Goal: Task Accomplishment & Management: Manage account settings

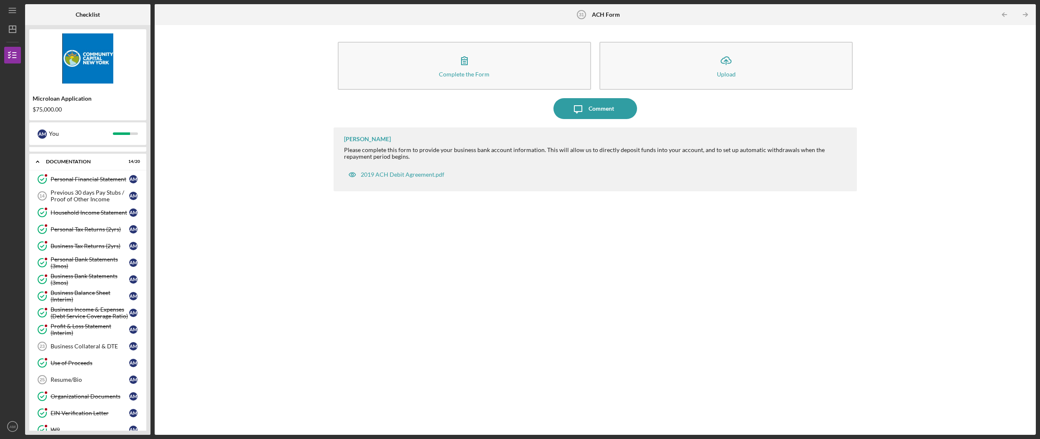
scroll to position [264, 0]
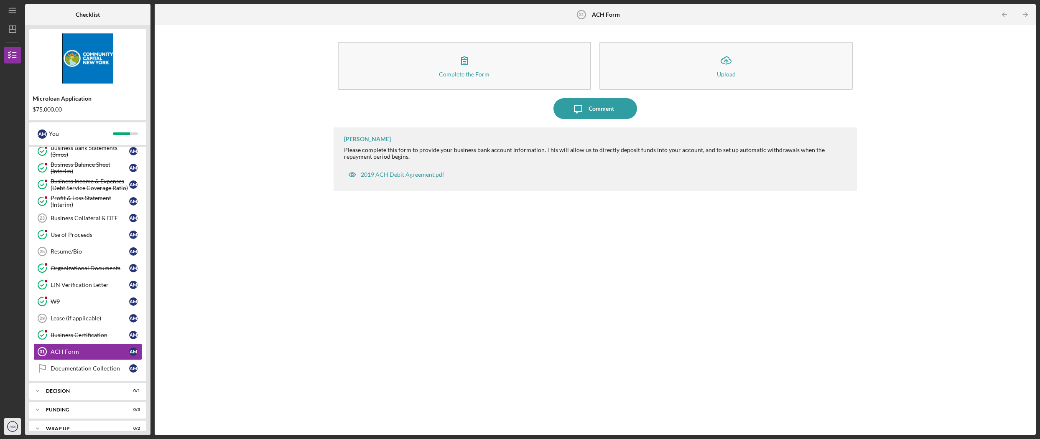
click at [11, 426] on text "AM" at bounding box center [13, 427] width 6 height 5
click at [29, 405] on link "Logout" at bounding box center [51, 406] width 92 height 17
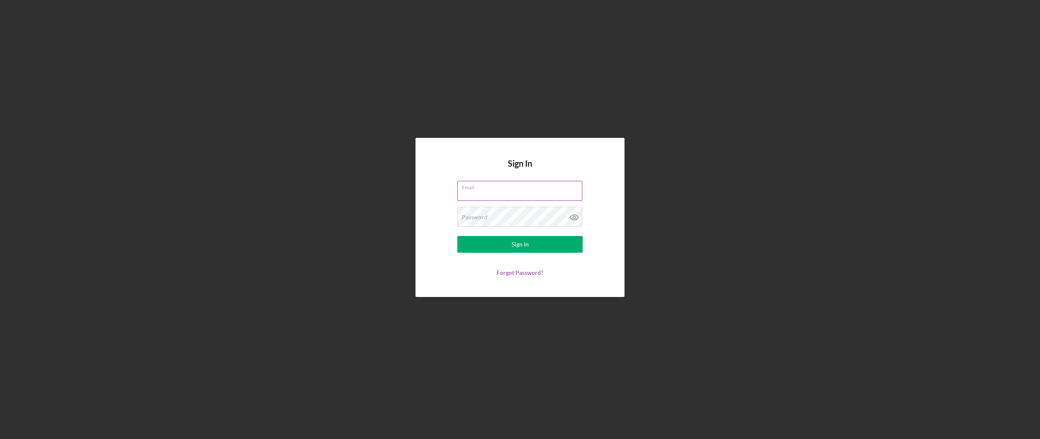
click at [499, 188] on div "Email" at bounding box center [519, 191] width 125 height 21
click at [505, 193] on input "Email" at bounding box center [519, 191] width 125 height 20
type input "[EMAIL_ADDRESS][DOMAIN_NAME]"
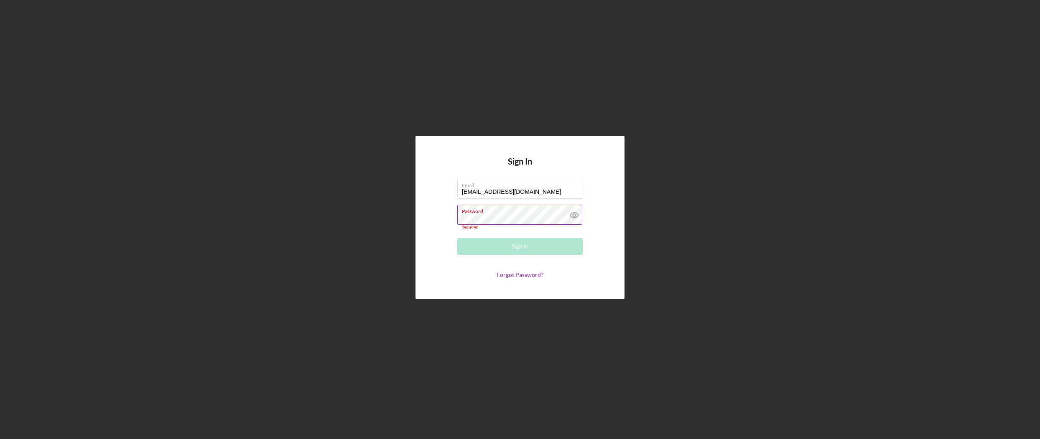
click at [477, 212] on label "Password" at bounding box center [522, 209] width 120 height 9
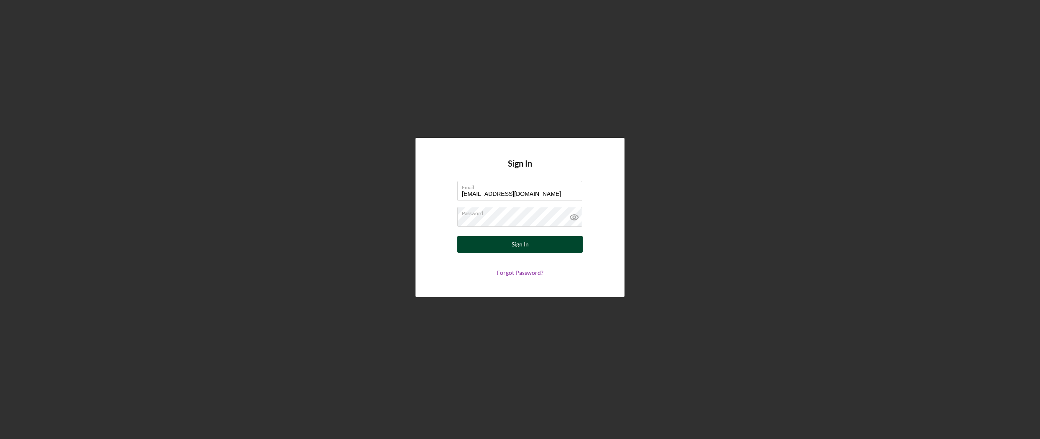
click at [499, 244] on button "Sign In" at bounding box center [519, 244] width 125 height 17
